Goal: Check status

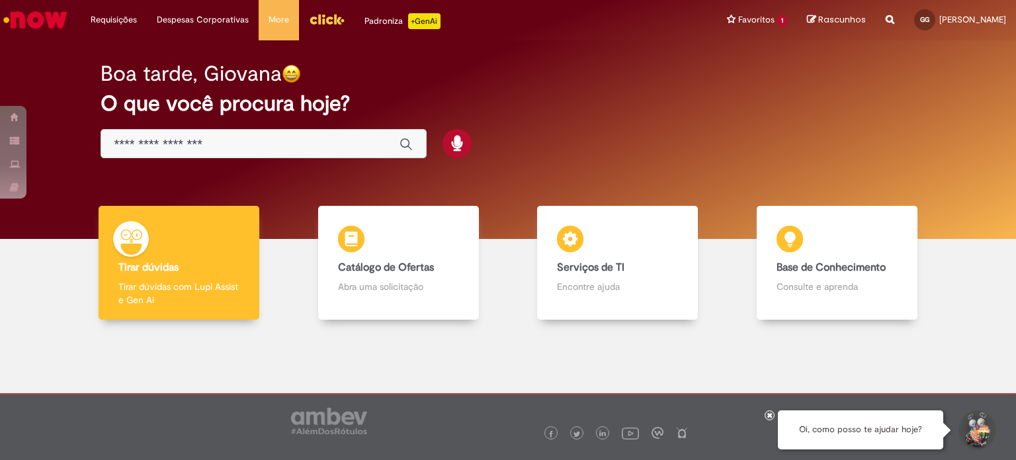
click at [185, 151] on input "Basta digitar aqui" at bounding box center [250, 144] width 272 height 15
click at [417, 118] on div "Boa tarde, Giovana O que você procura hoje?" at bounding box center [508, 110] width 862 height 112
click at [118, 58] on link "Exibir Todas as Solicitações" at bounding box center [153, 53] width 145 height 15
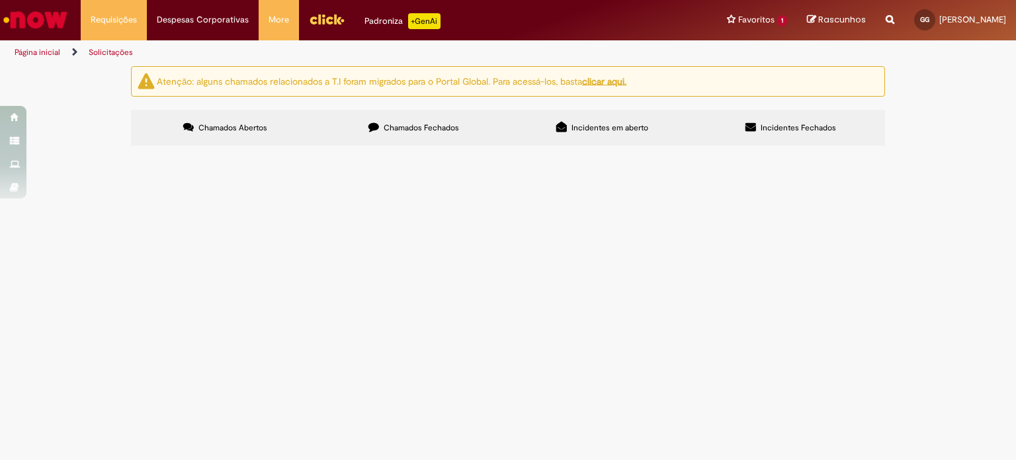
click at [405, 137] on label "Chamados Fechados" at bounding box center [413, 128] width 188 height 36
click at [0, 0] on link "2" at bounding box center [0, 0] width 0 height 0
click at [58, 7] on img "Ir para a Homepage" at bounding box center [35, 20] width 68 height 26
